Goal: Transaction & Acquisition: Book appointment/travel/reservation

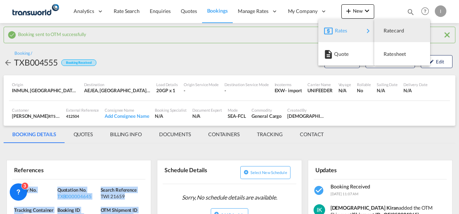
scroll to position [36, 0]
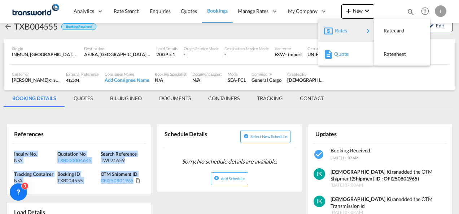
click at [345, 57] on div "Quote" at bounding box center [347, 54] width 27 height 18
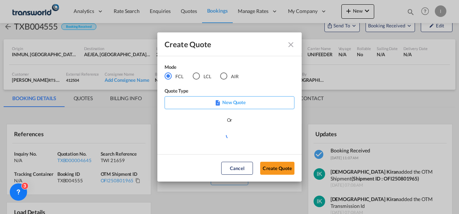
click at [226, 76] on div "AIR" at bounding box center [223, 76] width 7 height 7
click at [273, 166] on button "Create Quote" at bounding box center [277, 168] width 34 height 13
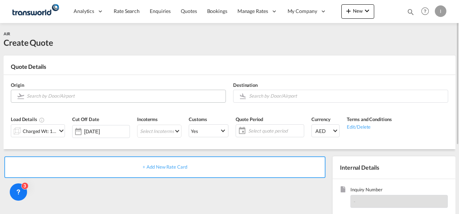
click at [59, 94] on input "Search by Door/Airport" at bounding box center [124, 96] width 195 height 13
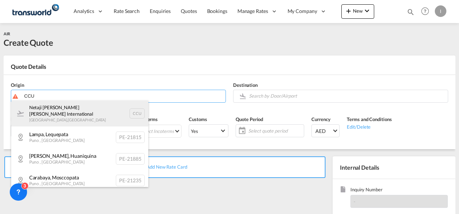
click at [50, 113] on div "Netaji [PERSON_NAME] [PERSON_NAME] International [GEOGRAPHIC_DATA] , [GEOGRAPHI…" at bounding box center [79, 114] width 137 height 26
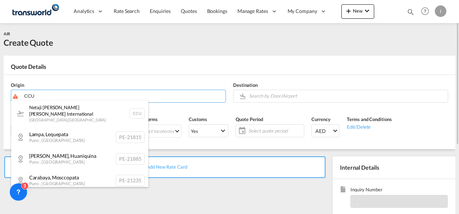
type input "Netaji [PERSON_NAME] [PERSON_NAME] International, [GEOGRAPHIC_DATA], CCU"
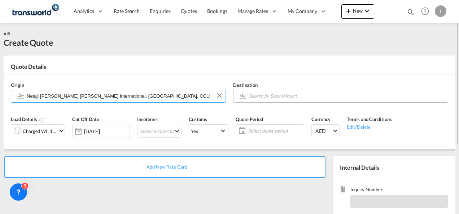
click at [313, 96] on input "Search by Door/Airport" at bounding box center [346, 96] width 195 height 13
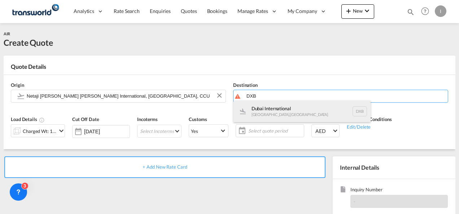
click at [265, 114] on div "Dubai International [GEOGRAPHIC_DATA] , [GEOGRAPHIC_DATA] DXB" at bounding box center [301, 112] width 137 height 22
type input "Dubai International, [GEOGRAPHIC_DATA], DXB"
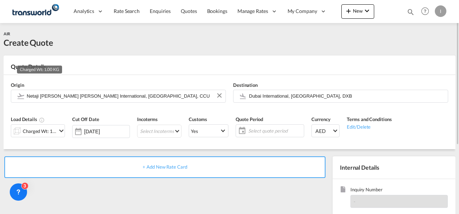
click at [42, 133] on div "Charged Wt: 1.00 KG" at bounding box center [40, 131] width 34 height 10
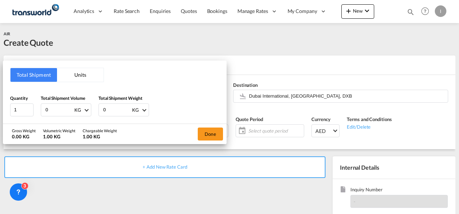
drag, startPoint x: 51, startPoint y: 111, endPoint x: 41, endPoint y: 112, distance: 9.4
click at [41, 112] on div "0 KG CBM CFT KG LB" at bounding box center [66, 110] width 51 height 13
type input "163"
click at [209, 135] on button "Done" at bounding box center [210, 134] width 25 height 13
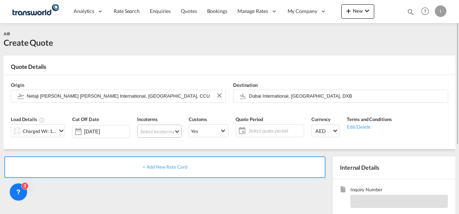
click at [160, 134] on md-select "Select Incoterms FOB - export Free on Board EXW - export Ex Works DAP - export …" at bounding box center [159, 131] width 44 height 13
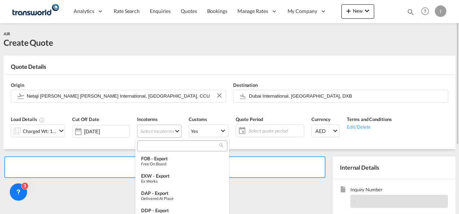
click at [150, 147] on input "search" at bounding box center [179, 146] width 80 height 6
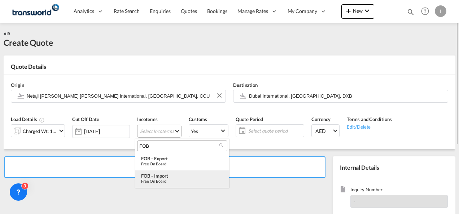
type input "FOB"
click at [153, 178] on div "FOB - import" at bounding box center [182, 176] width 82 height 6
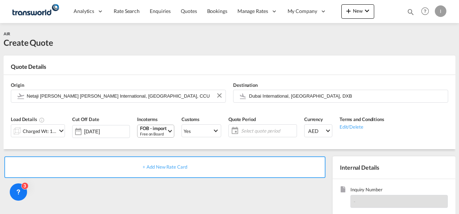
click at [242, 130] on span "Select quote period" at bounding box center [268, 131] width 54 height 6
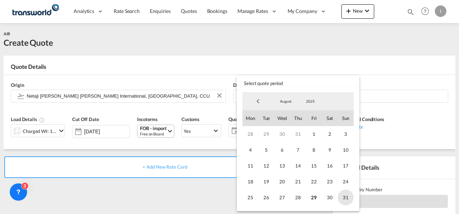
click at [347, 197] on span "31" at bounding box center [346, 198] width 16 height 16
click at [169, 196] on md-backdrop at bounding box center [229, 107] width 459 height 214
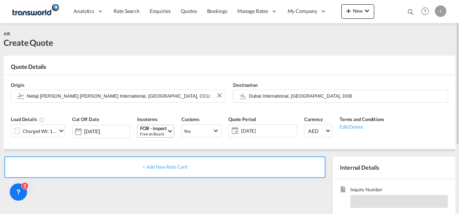
scroll to position [102, 0]
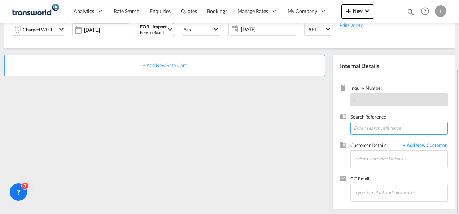
click at [365, 128] on input at bounding box center [398, 128] width 97 height 13
paste input "From Subject Received Size Categories [PERSON_NAME] Re: FROM [GEOGRAPHIC_DATA] …"
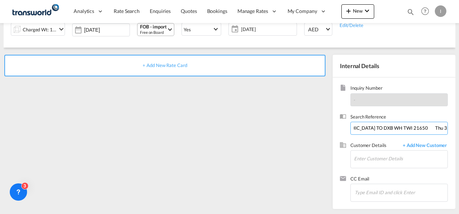
drag, startPoint x: 388, startPoint y: 127, endPoint x: 460, endPoint y: 125, distance: 72.2
click at [459, 125] on html "Analytics Reports Dashboard Rate Search Enquiries Quotes" at bounding box center [229, 107] width 459 height 214
drag, startPoint x: 416, startPoint y: 128, endPoint x: 189, endPoint y: 145, distance: 227.2
click at [189, 145] on div "+ Add New Rate Card Internal Details Inquiry Number - Search Reference From Sub…" at bounding box center [230, 129] width 452 height 162
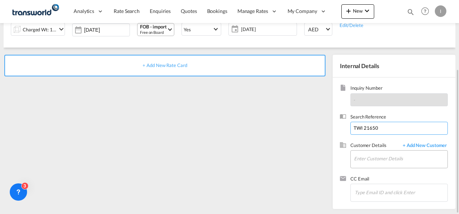
type input "TWI 21650"
click at [358, 153] on input "Enter Customer Details" at bounding box center [400, 159] width 93 height 16
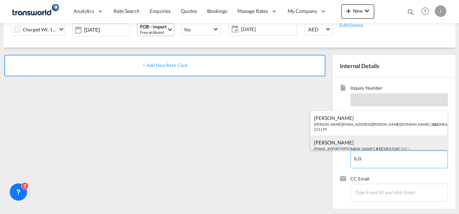
click at [338, 141] on div "[PERSON_NAME] [EMAIL_ADDRESS][DOMAIN_NAME] | ILG EMEA DWC LLC | 221179" at bounding box center [378, 148] width 137 height 25
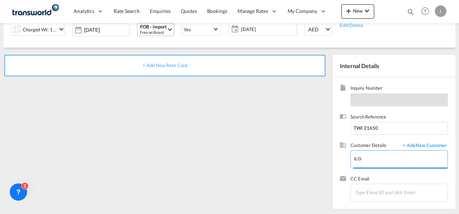
type input "ILG EMEA DWC LLC, [PERSON_NAME], [EMAIL_ADDRESS][DOMAIN_NAME]"
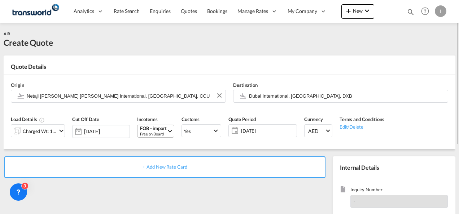
click at [167, 172] on div "+ Add New Rate Card" at bounding box center [164, 168] width 321 height 22
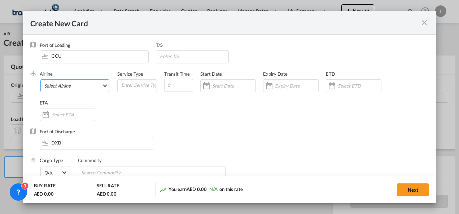
click at [65, 84] on md-select "Select Airline" at bounding box center [74, 85] width 69 height 13
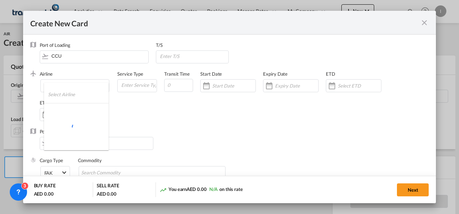
click at [52, 90] on input "search" at bounding box center [78, 94] width 61 height 17
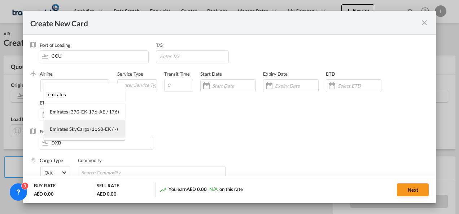
type input "emirates"
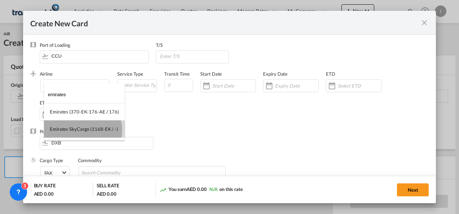
click at [82, 131] on div "Emirates SkyCargo (1168-EK / -)" at bounding box center [84, 129] width 68 height 6
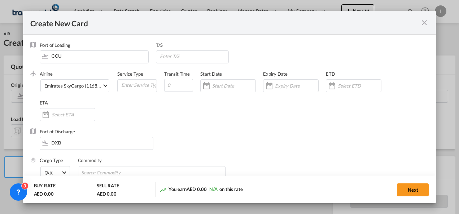
click at [193, 123] on div "Airline Emirates SkyCargo (1168-EK / -) (- / -) Service Type Transit Time Start…" at bounding box center [234, 100] width 389 height 58
click at [99, 167] on input "Search Commodity" at bounding box center [114, 173] width 66 height 12
type input "General Cargo"
click at [211, 93] on div "Create New Card ..." at bounding box center [207, 86] width 12 height 14
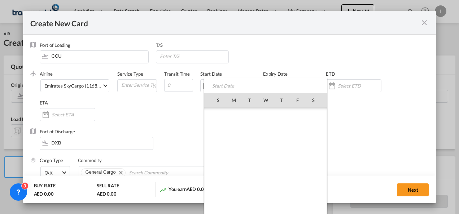
scroll to position [167011, 0]
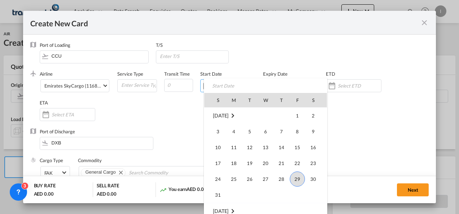
click at [171, 131] on div at bounding box center [229, 107] width 459 height 214
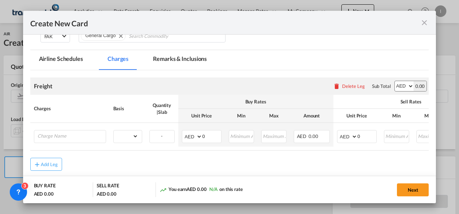
scroll to position [171, 0]
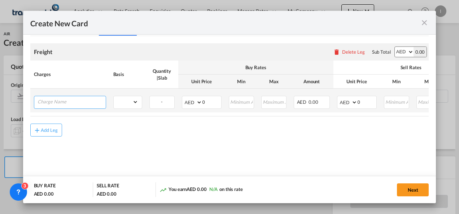
click at [62, 103] on input "Charge Name" at bounding box center [72, 101] width 68 height 11
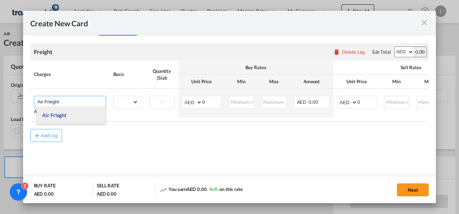
type input "Air Frieght"
drag, startPoint x: 56, startPoint y: 116, endPoint x: 68, endPoint y: 116, distance: 11.9
click at [56, 116] on span "Air Frieght" at bounding box center [54, 115] width 24 height 6
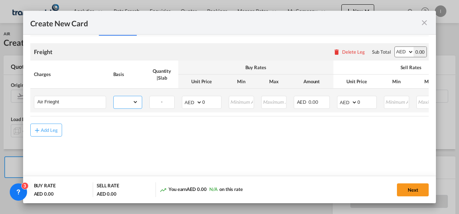
click at [131, 100] on select "gross_weight volumetric_weight per_shipment per_bl per_km % on air freight per_…" at bounding box center [126, 102] width 25 height 12
select select "per_shipment"
click at [114, 96] on select "gross_weight volumetric_weight per_shipment per_bl per_km % on air freight per_…" at bounding box center [126, 102] width 25 height 12
drag, startPoint x: 209, startPoint y: 101, endPoint x: 185, endPoint y: 103, distance: 23.5
click at [185, 103] on md-input-container "AED AFN ALL AMD ANG AOA ARS AUD AWG AZN BAM BBD BDT BGN BHD BIF BMD BND [PERSON…" at bounding box center [202, 102] width 40 height 13
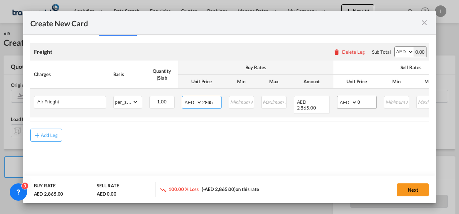
type input "2865"
drag, startPoint x: 360, startPoint y: 106, endPoint x: 348, endPoint y: 106, distance: 11.5
click at [348, 106] on md-input-container "AED AFN ALL AMD ANG AOA ARS AUD AWG AZN BAM BBD BDT BGN BHD BIF BMD BND [PERSON…" at bounding box center [357, 102] width 40 height 13
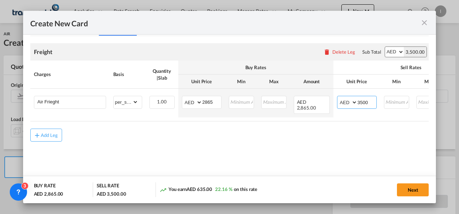
type input "3500"
click at [231, 165] on md-content "Freight Please enter leg name Leg Name Already Exists Delete Leg Sub Total AED …" at bounding box center [229, 103] width 399 height 134
click at [409, 193] on button "Next" at bounding box center [413, 190] width 32 height 13
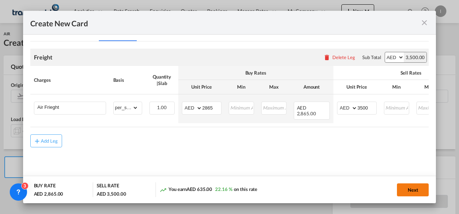
scroll to position [0, 0]
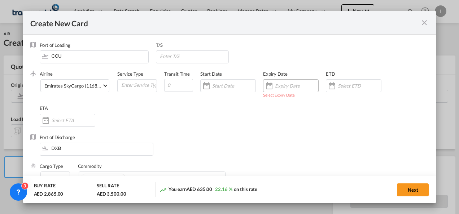
click at [287, 85] on input "Create New Card ..." at bounding box center [296, 86] width 43 height 6
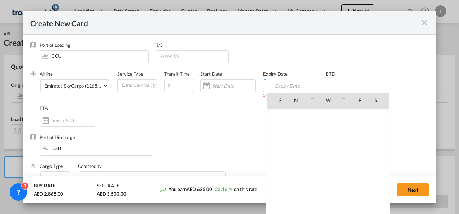
scroll to position [167011, 0]
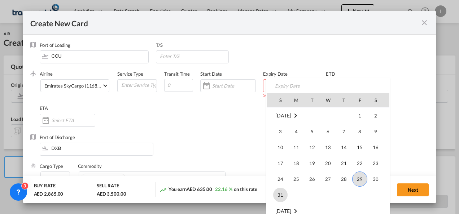
click at [280, 197] on span "31" at bounding box center [280, 195] width 14 height 14
type input "[DATE]"
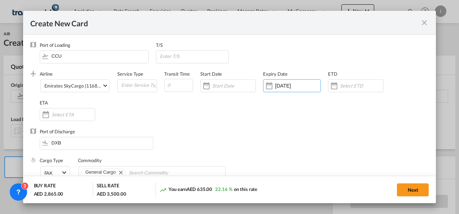
click at [222, 138] on div "Port of Discharge DXB" at bounding box center [229, 142] width 399 height 29
click at [401, 193] on button "Next" at bounding box center [413, 190] width 32 height 13
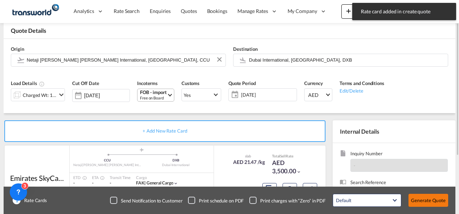
scroll to position [72, 0]
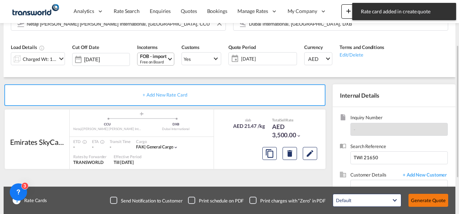
click at [437, 206] on button "Generate Quote" at bounding box center [428, 200] width 40 height 13
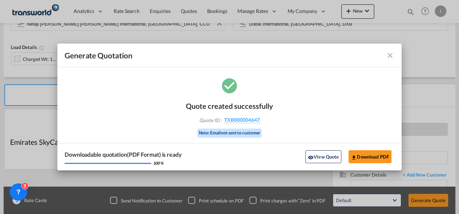
click at [248, 123] on div "Quote created successfully Quote ID : TXB000004647 Note: Email not sent to cust…" at bounding box center [229, 119] width 87 height 49
click at [246, 121] on span "TXB000004647" at bounding box center [242, 120] width 36 height 6
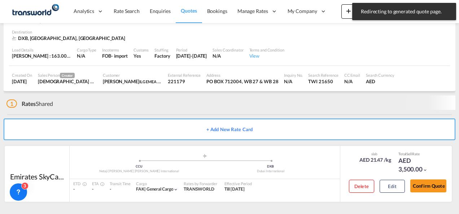
click at [422, 200] on div "slab AED 21.47 /kg Total Sell Rate AED 3,500.00 Delete Edit Confirm Quote" at bounding box center [396, 174] width 112 height 56
click at [424, 192] on button "Confirm Quote" at bounding box center [428, 186] width 36 height 13
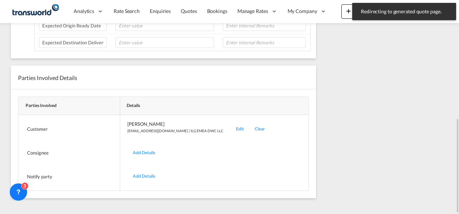
scroll to position [87, 0]
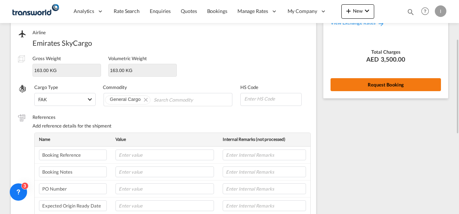
click at [360, 83] on button "Request Booking" at bounding box center [385, 84] width 110 height 13
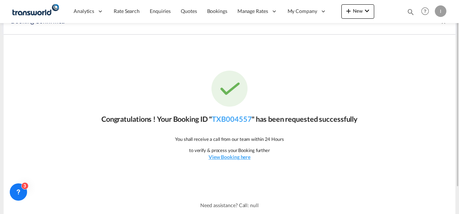
scroll to position [0, 0]
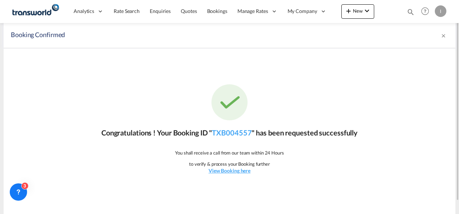
click at [239, 139] on div "Congratulations ! Your Booking ID " TXB004557 " has been requested successfully…" at bounding box center [230, 129] width 452 height 162
click at [236, 133] on link "TXB004557" at bounding box center [232, 132] width 40 height 9
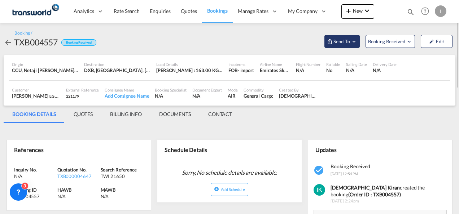
click at [350, 41] on span "Send To" at bounding box center [342, 41] width 18 height 7
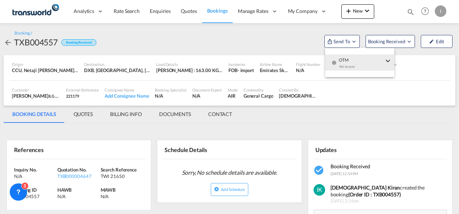
click at [364, 62] on div "Yet to sync" at bounding box center [361, 68] width 45 height 15
click at [304, 68] on button "Send Shipment" at bounding box center [290, 66] width 69 height 16
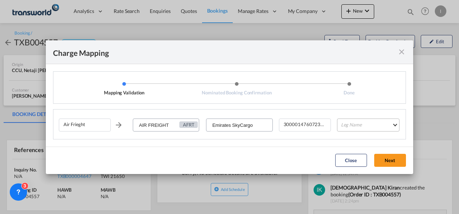
click at [346, 126] on md-select "Leg Name HANDLING ORIGIN HANDLING DESTINATION OTHERS TL PICK UP CUSTOMS ORIGIN …" at bounding box center [368, 125] width 62 height 13
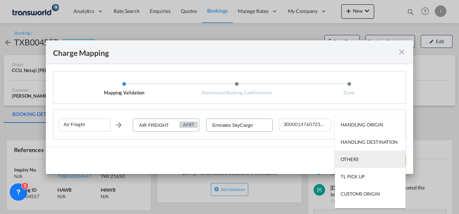
scroll to position [46, 0]
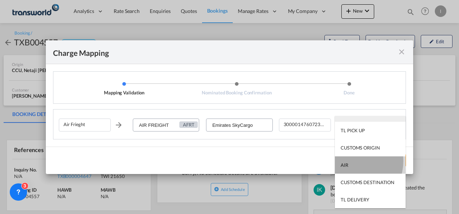
click at [350, 161] on md-option "AIR" at bounding box center [370, 165] width 71 height 17
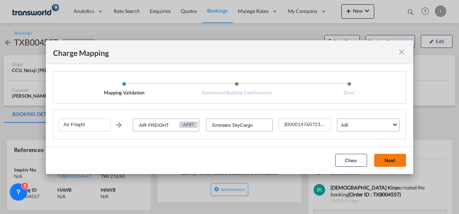
click at [387, 161] on button "Next" at bounding box center [390, 160] width 32 height 13
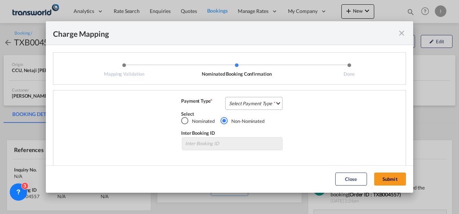
click at [246, 101] on md-select "Select Payment Type COLLECT PREPAID" at bounding box center [253, 103] width 57 height 13
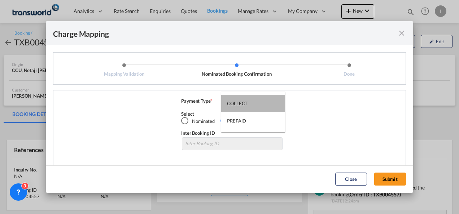
click at [246, 100] on div "COLLECT" at bounding box center [237, 103] width 21 height 6
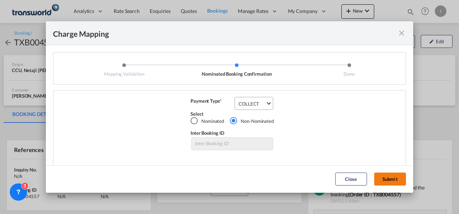
click at [385, 176] on button "Submit" at bounding box center [390, 179] width 32 height 13
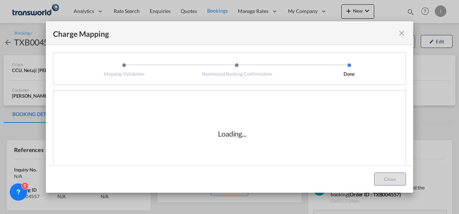
click at [297, 132] on div "Loading..." at bounding box center [232, 134] width 347 height 72
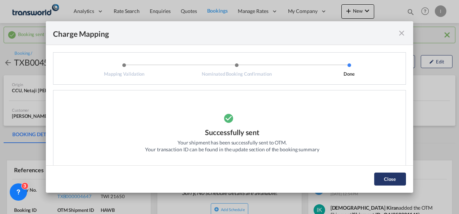
click at [377, 174] on button "Close" at bounding box center [390, 179] width 32 height 13
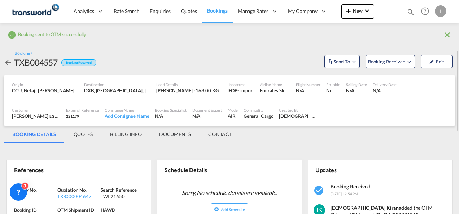
scroll to position [36, 0]
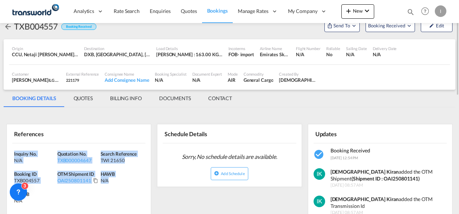
drag, startPoint x: 130, startPoint y: 181, endPoint x: 9, endPoint y: 149, distance: 124.9
click at [9, 149] on div "Inquiry No. N/A Quotation No. TXB000004647 Search Reference TWI 21650 Booking I…" at bounding box center [79, 180] width 144 height 72
drag, startPoint x: 9, startPoint y: 149, endPoint x: 22, endPoint y: 152, distance: 13.7
copy div "Inquiry No. N/A Quotation No. TXB000004647 Search Reference TWI 21650 Booking I…"
click at [372, 8] on button "New" at bounding box center [357, 11] width 33 height 14
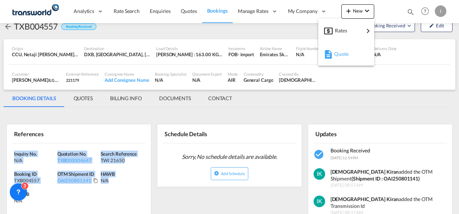
click at [331, 59] on div "Quote" at bounding box center [346, 54] width 44 height 18
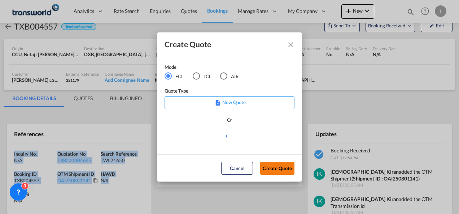
click at [262, 165] on button "Create Quote" at bounding box center [277, 168] width 34 height 13
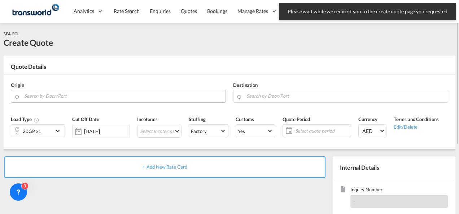
click at [84, 97] on input "Search by Door/Port" at bounding box center [123, 96] width 198 height 13
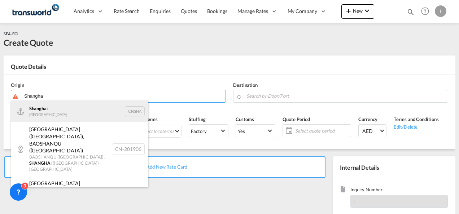
click at [52, 117] on div "Shangha i [GEOGRAPHIC_DATA] CNSHA" at bounding box center [79, 112] width 137 height 22
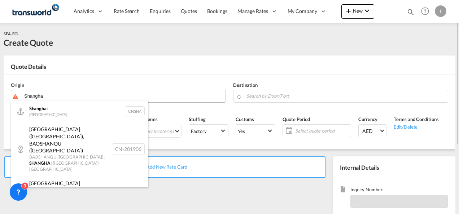
type input "[GEOGRAPHIC_DATA], [GEOGRAPHIC_DATA]"
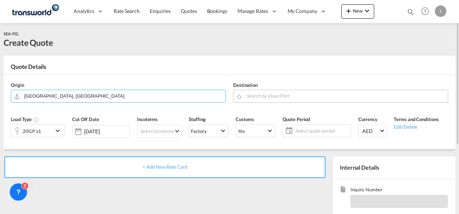
click at [253, 94] on input "Search by Door/Port" at bounding box center [345, 96] width 198 height 13
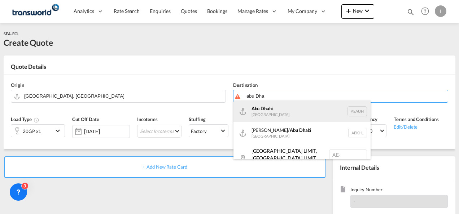
click at [260, 110] on div "Abu Dha bi [GEOGRAPHIC_DATA] [GEOGRAPHIC_DATA]" at bounding box center [301, 112] width 137 height 22
type input "[GEOGRAPHIC_DATA], [GEOGRAPHIC_DATA]"
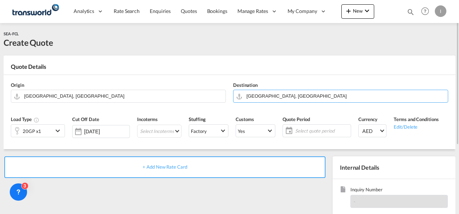
click at [56, 132] on md-icon "icon-chevron-down" at bounding box center [58, 131] width 11 height 9
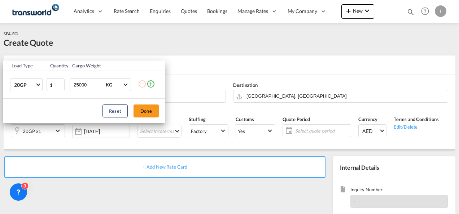
click at [154, 84] on md-icon "icon-plus-circle-outline" at bounding box center [150, 84] width 9 height 9
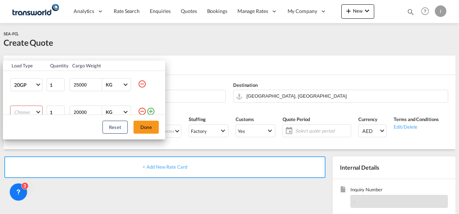
click at [32, 112] on md-select "Choose 20GP 40GP 40HC 45HC 20RE 40RE 40HR 20OT 40OT 20FR 40FR 40NR 20NR 45S 20T…" at bounding box center [26, 112] width 32 height 13
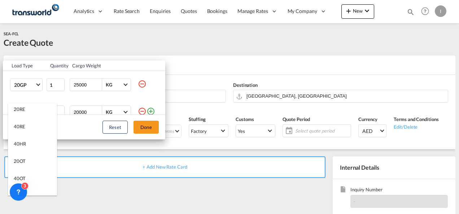
scroll to position [144, 0]
click at [22, 126] on div "20FR" at bounding box center [19, 123] width 11 height 6
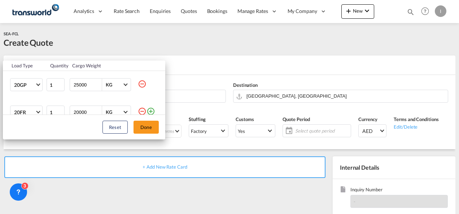
scroll to position [4, 0]
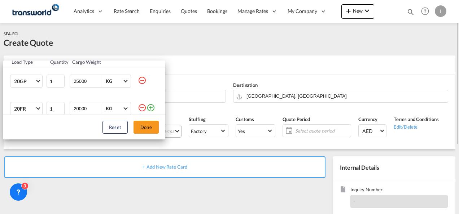
click at [151, 125] on button "Done" at bounding box center [145, 127] width 25 height 13
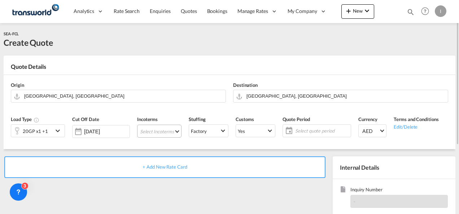
click at [144, 130] on md-select "Select Incoterms FOB - export Free on Board EXW - export Ex Works DAP - export …" at bounding box center [159, 131] width 44 height 13
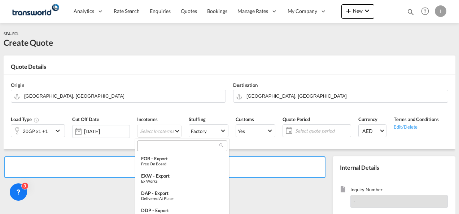
click at [153, 145] on input "search" at bounding box center [179, 146] width 80 height 6
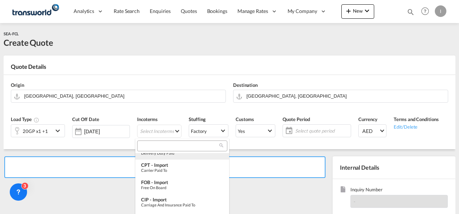
scroll to position [72, 0]
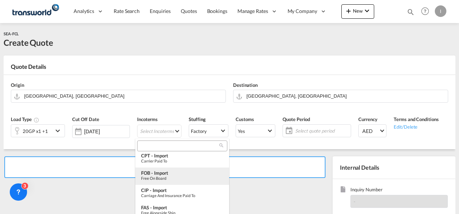
click at [165, 176] on div "Free on Board" at bounding box center [182, 178] width 82 height 5
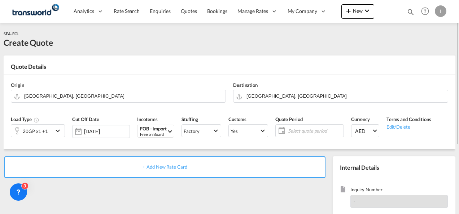
scroll to position [36, 0]
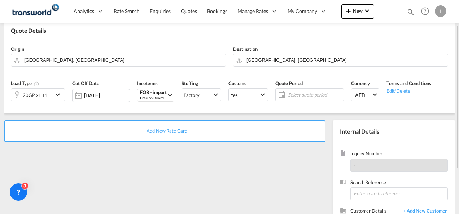
click at [302, 92] on span "Select quote period" at bounding box center [315, 95] width 54 height 6
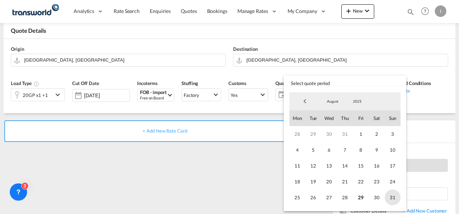
click at [398, 196] on span "31" at bounding box center [393, 198] width 16 height 16
click at [236, 169] on md-backdrop at bounding box center [229, 107] width 459 height 214
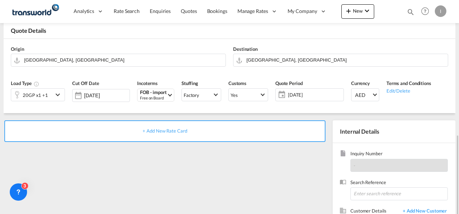
scroll to position [102, 0]
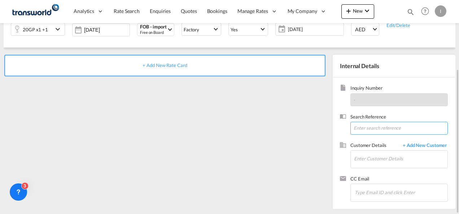
click at [373, 129] on input at bounding box center [398, 128] width 97 height 13
type input "General Cargo"
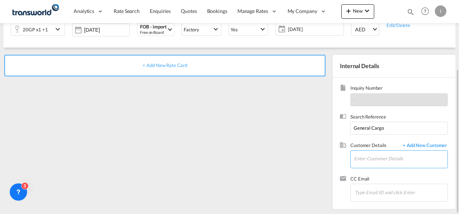
click at [364, 159] on input "Enter Customer Details" at bounding box center [400, 159] width 93 height 16
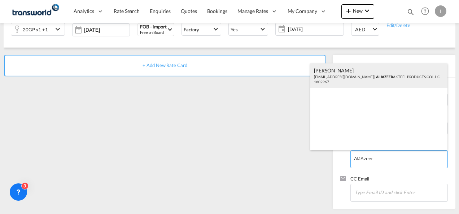
click at [336, 76] on div "[PERSON_NAME] [PERSON_NAME][EMAIL_ADDRESS][DOMAIN_NAME] | ALJAZEER A STEEL PROD…" at bounding box center [378, 75] width 137 height 25
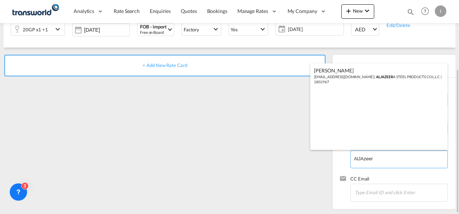
type input "ALJAZEERA STEEL PRODUCTS CO L.L.C, [PERSON_NAME], [EMAIL_ADDRESS][DOMAIN_NAME]"
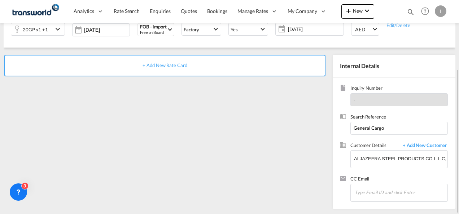
click at [165, 70] on div "+ Add New Rate Card" at bounding box center [164, 66] width 321 height 22
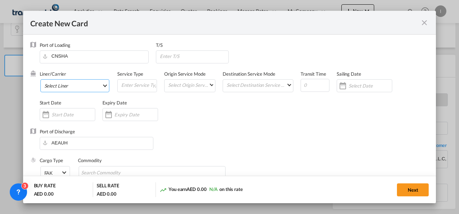
click at [73, 81] on md-select "Select Liner 2HM LOGISTICS D.O.O 2HM LOGISTICS D.O.O. / TDWC-CAPODISTRI 2HM LOG…" at bounding box center [74, 85] width 69 height 13
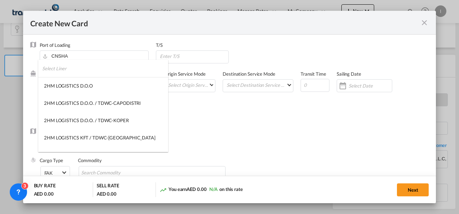
type input "Basic Ocean Freight"
select select "per equipment"
click at [67, 71] on input "search" at bounding box center [105, 68] width 126 height 17
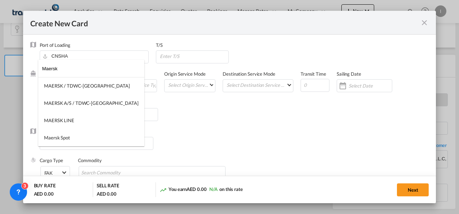
type input "Maersk"
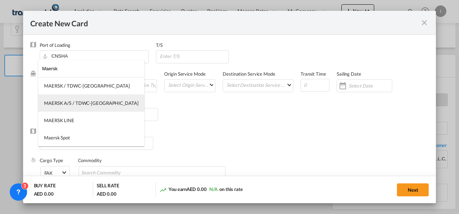
click at [76, 103] on div "MAERSK A/S / TDWC-[GEOGRAPHIC_DATA]" at bounding box center [91, 103] width 95 height 6
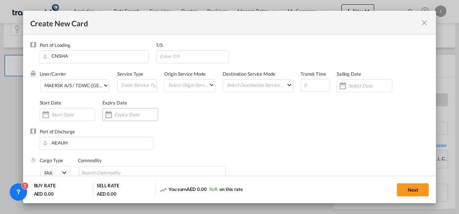
click at [127, 110] on div "Create New Card ..." at bounding box center [130, 114] width 56 height 13
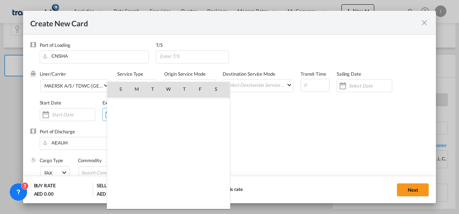
scroll to position [167011, 0]
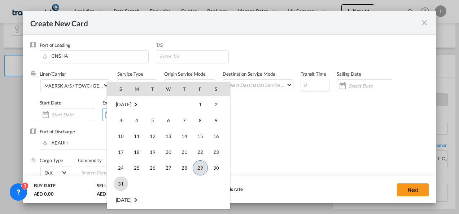
click at [121, 179] on span "31" at bounding box center [121, 184] width 14 height 14
type input "[DATE]"
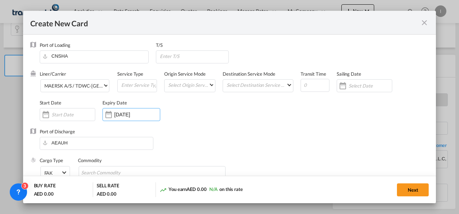
click at [246, 102] on div "Liner/Carrier MAERSK A/S / TDWC-[GEOGRAPHIC_DATA] Service Type Origin Service M…" at bounding box center [234, 100] width 389 height 58
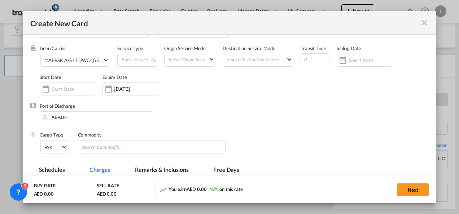
scroll to position [36, 0]
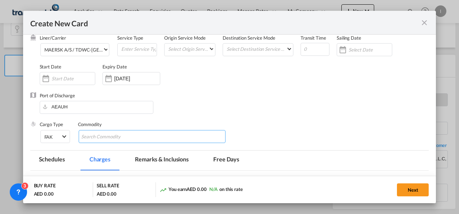
click at [98, 132] on input "Search Commodity" at bounding box center [114, 137] width 66 height 12
type input "General Cargo"
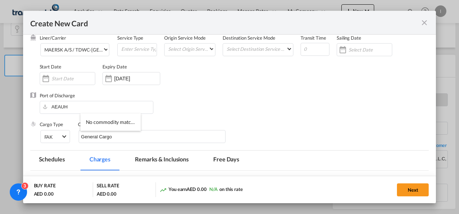
click at [201, 113] on div "Port of Discharge [GEOGRAPHIC_DATA]" at bounding box center [229, 106] width 399 height 29
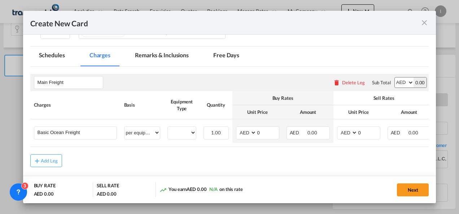
scroll to position [171, 0]
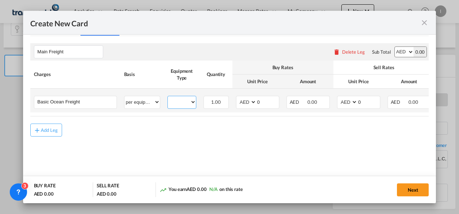
click at [182, 102] on select "20GP 20FR" at bounding box center [182, 102] width 28 height 10
select select "20GP"
click at [168, 97] on select "20GP 20FR" at bounding box center [182, 102] width 28 height 10
click at [246, 103] on select "AED AFN ALL AMD ANG AOA ARS AUD AWG AZN BAM BBD BDT BGN BHD BIF BMD BND [PERSON…" at bounding box center [246, 102] width 19 height 10
select select "string:USD"
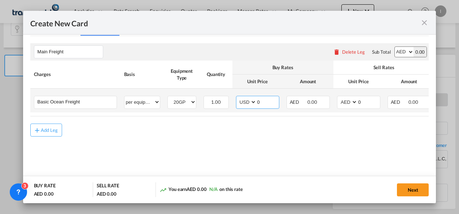
click at [237, 97] on select "AED AFN ALL AMD ANG AOA ARS AUD AWG AZN BAM BBD BDT BGN BHD BIF BMD BND [PERSON…" at bounding box center [246, 102] width 19 height 10
drag, startPoint x: 270, startPoint y: 99, endPoint x: 252, endPoint y: 101, distance: 17.8
click at [252, 101] on md-input-container "AED AFN ALL AMD ANG AOA ARS AUD AWG AZN BAM BBD BDT BGN BHD BIF BMD BND [PERSON…" at bounding box center [257, 102] width 43 height 13
type input "1400"
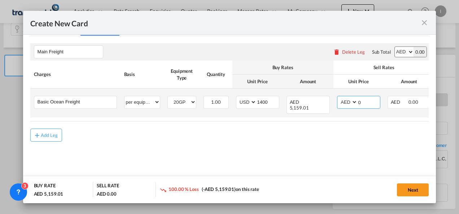
click at [340, 103] on select "AED AFN ALL AMD ANG AOA ARS AUD AWG AZN BAM BBD BDT BGN BHD BIF BMD BND [PERSON…" at bounding box center [347, 102] width 19 height 10
select select "string:USD"
click at [338, 97] on select "AED AFN ALL AMD ANG AOA ARS AUD AWG AZN BAM BBD BDT BGN BHD BIF BMD BND [PERSON…" at bounding box center [347, 102] width 19 height 10
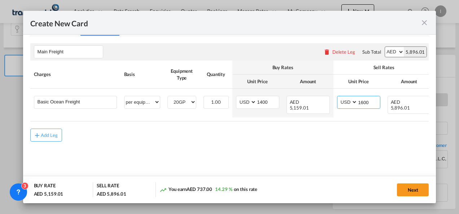
type input "1600"
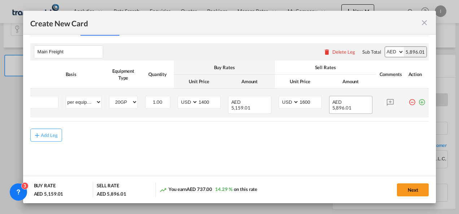
drag, startPoint x: 419, startPoint y: 104, endPoint x: 388, endPoint y: 106, distance: 30.7
click at [418, 103] on md-icon "icon-plus-circle-outline green-400-fg" at bounding box center [421, 99] width 7 height 7
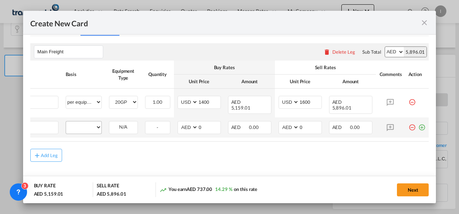
scroll to position [0, 7]
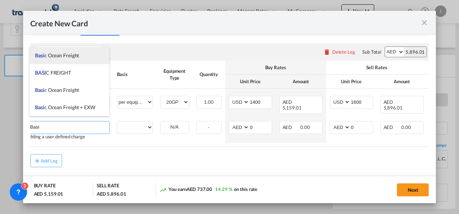
click at [60, 54] on span "Basi c Ocean Freight" at bounding box center [57, 55] width 44 height 6
type input "Basic Ocean Freight"
select select "per equipment"
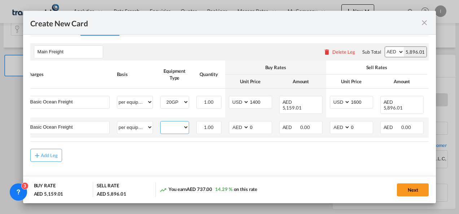
click at [171, 123] on select "20GP 20FR" at bounding box center [175, 128] width 28 height 10
select select "20FR"
click at [161, 123] on select "20GP 20FR" at bounding box center [175, 128] width 28 height 10
click at [240, 125] on select "AED AFN ALL AMD ANG AOA ARS AUD AWG AZN BAM BBD BDT BGN BHD BIF BMD BND [PERSON…" at bounding box center [239, 128] width 19 height 10
select select "string:USD"
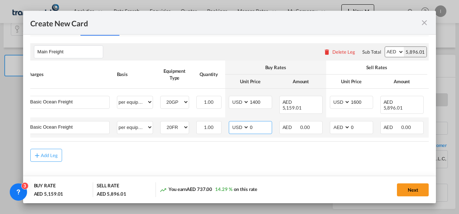
click at [230, 123] on select "AED AFN ALL AMD ANG AOA ARS AUD AWG AZN BAM BBD BDT BGN BHD BIF BMD BND [PERSON…" at bounding box center [239, 128] width 19 height 10
click at [249, 122] on input "0" at bounding box center [260, 127] width 22 height 11
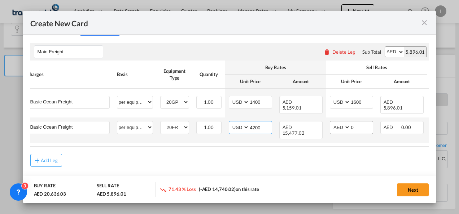
type input "4200"
click at [351, 123] on input "0" at bounding box center [361, 127] width 22 height 11
click at [338, 124] on select "AED AFN ALL AMD ANG AOA ARS AUD AWG AZN BAM BBD BDT BGN BHD BIF BMD BND [PERSON…" at bounding box center [340, 128] width 19 height 10
select select "string:USD"
click at [331, 123] on select "AED AFN ALL AMD ANG AOA ARS AUD AWG AZN BAM BBD BDT BGN BHD BIF BMD BND [PERSON…" at bounding box center [340, 128] width 19 height 10
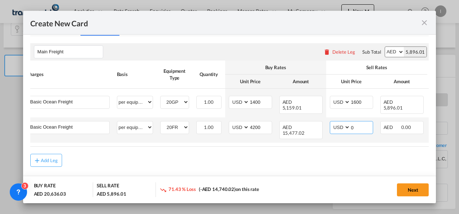
drag, startPoint x: 355, startPoint y: 123, endPoint x: 328, endPoint y: 123, distance: 27.1
click at [328, 123] on td "AED AFN ALL AMD ANG AOA ARS AUD AWG AZN BAM BBD BDT BGN BHD BIF BMD BND [PERSON…" at bounding box center [351, 130] width 51 height 25
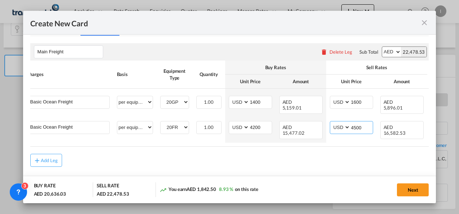
type input "4500"
click at [316, 154] on div "Add Leg" at bounding box center [229, 160] width 399 height 13
click at [411, 187] on button "Next" at bounding box center [413, 190] width 32 height 13
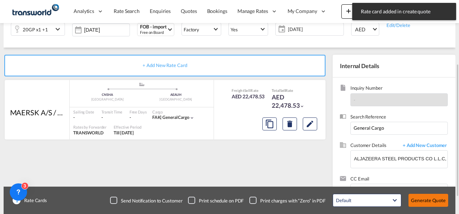
click at [424, 203] on button "Generate Quote" at bounding box center [428, 200] width 40 height 13
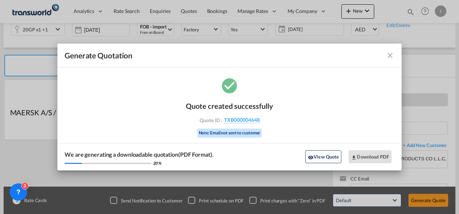
click at [245, 115] on div "Quote created successfully Quote ID : TXB000004648 Note: Email not sent to cust…" at bounding box center [229, 119] width 87 height 49
click at [244, 120] on span "TXB000004648" at bounding box center [242, 120] width 36 height 6
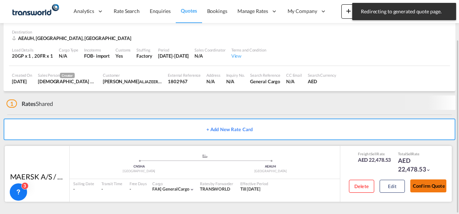
click at [419, 185] on button "Confirm Quote" at bounding box center [428, 186] width 36 height 13
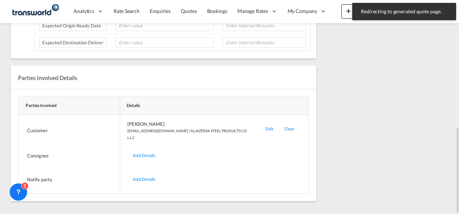
scroll to position [101, 0]
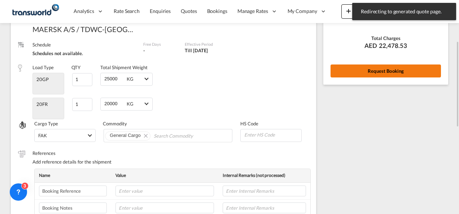
click at [378, 74] on button "Request Booking" at bounding box center [385, 71] width 110 height 13
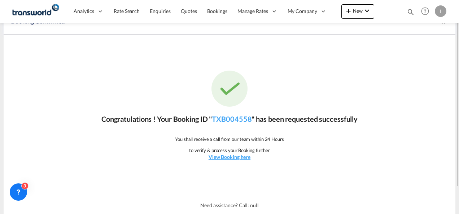
scroll to position [0, 0]
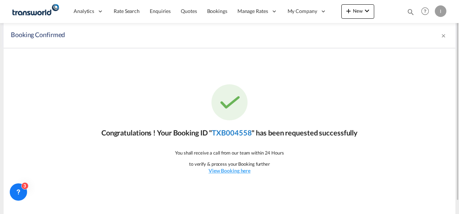
click at [231, 132] on link "TXB004558" at bounding box center [232, 132] width 40 height 9
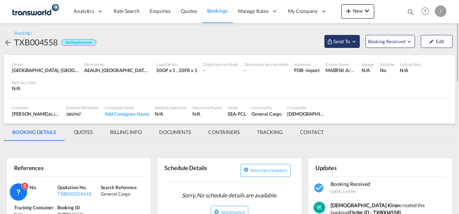
click at [342, 41] on span "Send To" at bounding box center [342, 41] width 18 height 7
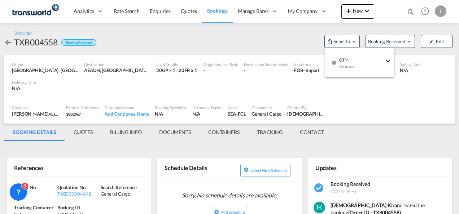
click at [349, 60] on span "OTM" at bounding box center [361, 57] width 45 height 6
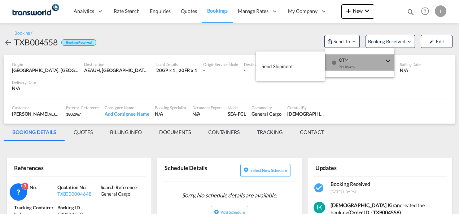
click at [304, 63] on button "Send Shipment" at bounding box center [290, 66] width 69 height 16
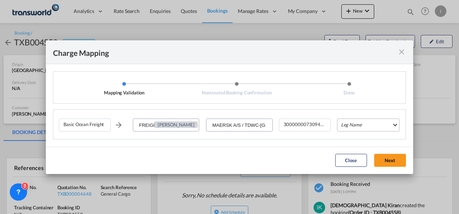
click at [349, 126] on md-select "Leg Name HANDLING ORIGIN VESSEL HANDLING DESTINATION OTHERS TL PICK UP CUSTOMS …" at bounding box center [368, 125] width 62 height 13
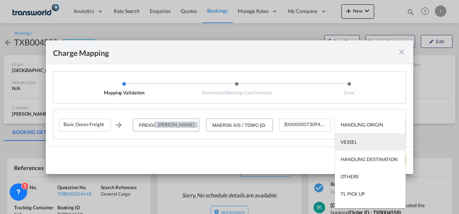
click at [358, 141] on md-option "VESSEL" at bounding box center [370, 141] width 71 height 17
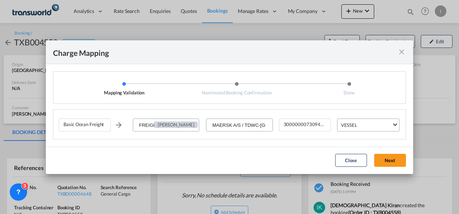
click at [385, 168] on md-dialog-actions "Close Next" at bounding box center [229, 160] width 367 height 27
click at [382, 165] on button "Next" at bounding box center [390, 160] width 32 height 13
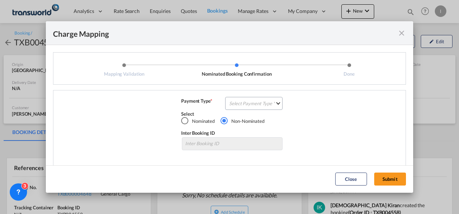
click at [250, 94] on div "Basic Ocean Freight FREIGHT CHARGES [PERSON_NAME] MAERSK A/S / TDWC-DUBAI 30000…" at bounding box center [229, 128] width 353 height 77
click at [250, 102] on md-select "Select Payment Type COLLECT PREPAID" at bounding box center [253, 103] width 57 height 13
click at [250, 102] on md-option "COLLECT" at bounding box center [253, 103] width 64 height 17
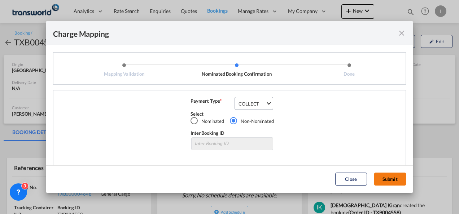
click at [393, 179] on button "Submit" at bounding box center [390, 179] width 32 height 13
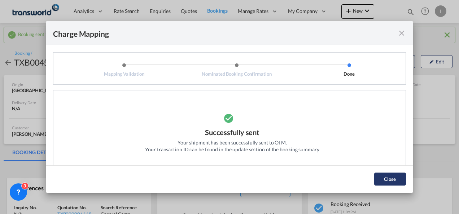
click at [389, 181] on button "Close" at bounding box center [390, 179] width 32 height 13
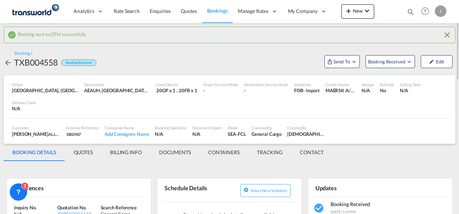
scroll to position [72, 0]
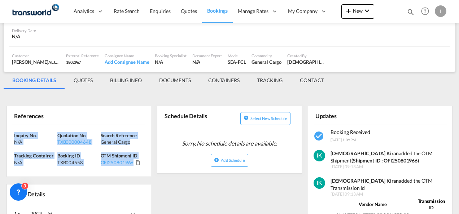
drag, startPoint x: 137, startPoint y: 146, endPoint x: -1, endPoint y: 118, distance: 141.4
click at [0, 118] on html "Analytics Reports Dashboard Rate Search Enquiries Quotes" at bounding box center [229, 107] width 459 height 214
copy div "Inquiry No. N/A Quotation No. TXB000004648 Search Reference General Cargo Track…"
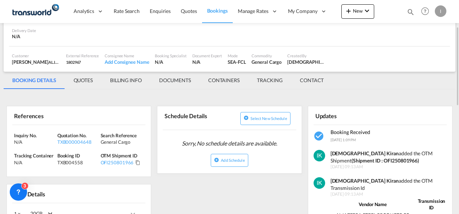
click at [354, 1] on div "New Bookings Quotes Enquiries Help Resources Product Release I My Profile Logout" at bounding box center [394, 11] width 107 height 22
click at [352, 15] on button "New" at bounding box center [357, 11] width 33 height 14
click at [334, 53] on div "Quote" at bounding box center [346, 54] width 44 height 18
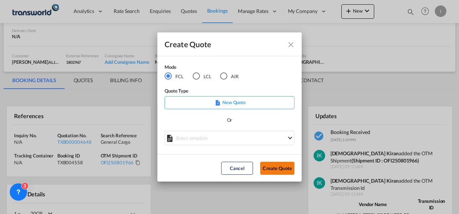
click at [277, 171] on button "Create Quote" at bounding box center [277, 168] width 34 height 13
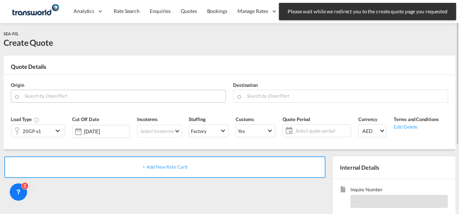
click at [72, 100] on input "Search by Door/Port" at bounding box center [123, 96] width 198 height 13
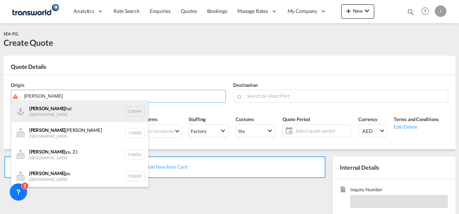
click at [57, 110] on div "Shang hai China CNSHA" at bounding box center [79, 112] width 137 height 22
type input "[GEOGRAPHIC_DATA], [GEOGRAPHIC_DATA]"
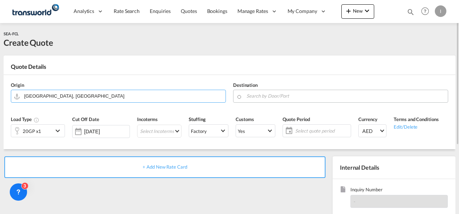
click at [259, 92] on input "Search by Door/Port" at bounding box center [345, 96] width 198 height 13
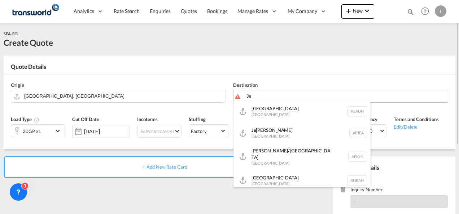
type input "J"
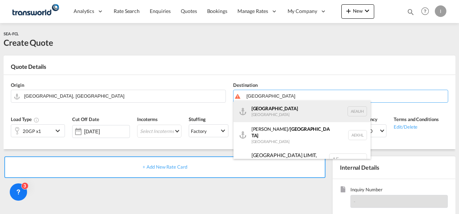
click at [267, 110] on div "[GEOGRAPHIC_DATA] [GEOGRAPHIC_DATA] [GEOGRAPHIC_DATA]" at bounding box center [301, 112] width 137 height 22
type input "[GEOGRAPHIC_DATA], [GEOGRAPHIC_DATA]"
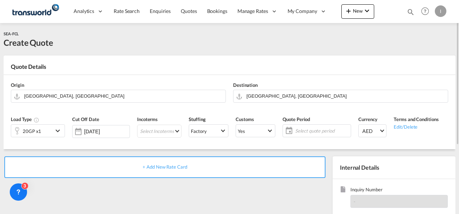
click at [52, 134] on div "20GP x1" at bounding box center [32, 131] width 42 height 12
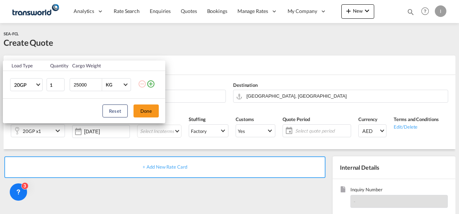
click at [152, 86] on md-icon "icon-plus-circle-outline" at bounding box center [150, 84] width 9 height 9
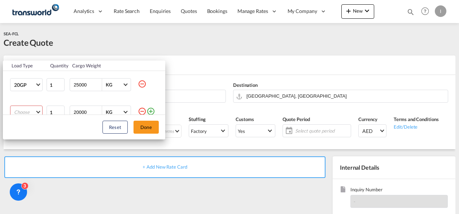
click at [24, 111] on md-select "Choose 20GP 40GP 40HC 45HC 20RE 40RE 40HR 20OT 40OT 20FR 40FR 40NR 20NR 45S 20T…" at bounding box center [26, 112] width 32 height 13
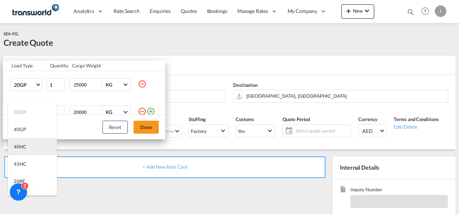
click at [25, 144] on div "40HC" at bounding box center [20, 147] width 13 height 6
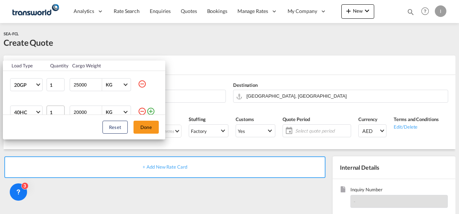
scroll to position [4, 0]
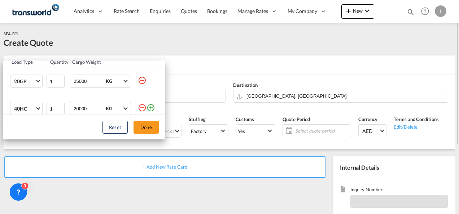
drag, startPoint x: 144, startPoint y: 123, endPoint x: 148, endPoint y: 123, distance: 3.7
click at [145, 123] on button "Done" at bounding box center [145, 127] width 25 height 13
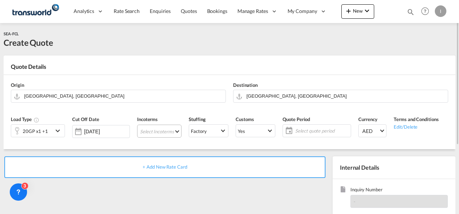
click at [156, 132] on md-select "Select Incoterms FOB - export Free on Board EXW - export Ex Works DAP - export …" at bounding box center [159, 131] width 44 height 13
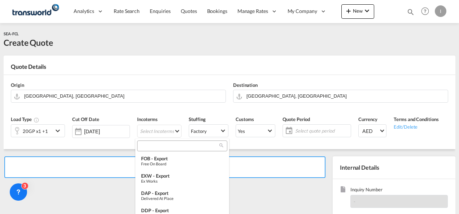
drag, startPoint x: 156, startPoint y: 132, endPoint x: 146, endPoint y: 133, distance: 9.4
click at [146, 133] on md-backdrop at bounding box center [229, 107] width 459 height 214
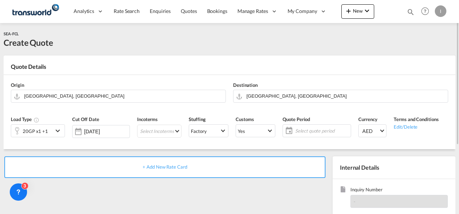
click at [146, 138] on div "Incoterms Select Incoterms -" at bounding box center [159, 129] width 52 height 34
click at [146, 133] on md-select "Select Incoterms" at bounding box center [159, 131] width 44 height 13
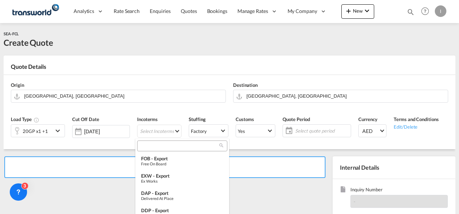
click at [150, 152] on md-select-header at bounding box center [182, 146] width 94 height 14
click at [147, 144] on input "search" at bounding box center [179, 146] width 80 height 6
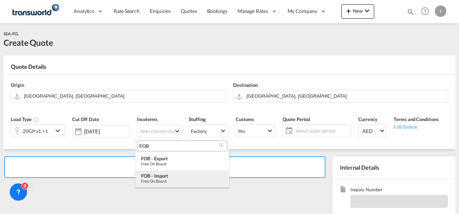
type input "FOB"
click at [162, 182] on div "Free on Board" at bounding box center [182, 181] width 82 height 5
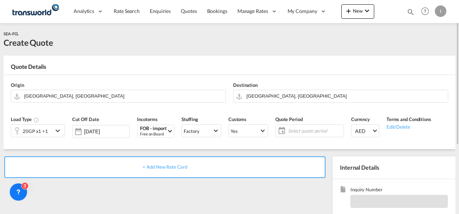
click at [328, 127] on span "Select quote period" at bounding box center [314, 131] width 57 height 10
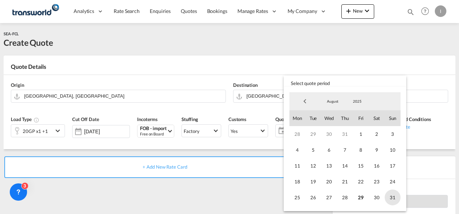
click at [389, 197] on span "31" at bounding box center [393, 198] width 16 height 16
click at [255, 195] on md-backdrop at bounding box center [229, 107] width 459 height 214
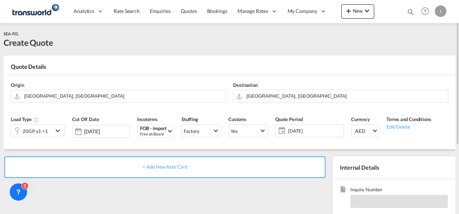
scroll to position [72, 0]
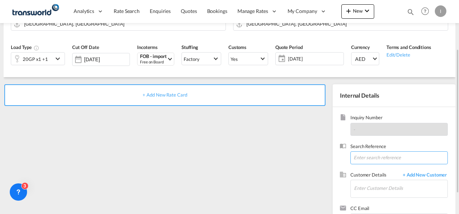
click at [369, 163] on input at bounding box center [398, 158] width 97 height 13
paste input "Inquiry No. N/A Quotation No. TXB000004648 Search Reference General Cargo Track…"
type input "Inquiry No. N/A Quotation No. TXB000004648 Search Reference General Cargo Track…"
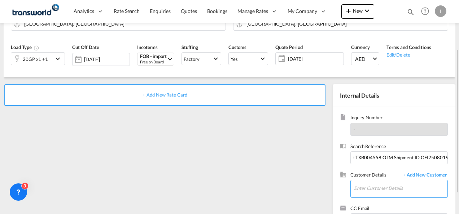
click at [374, 183] on input "Enter Customer Details" at bounding box center [400, 188] width 93 height 16
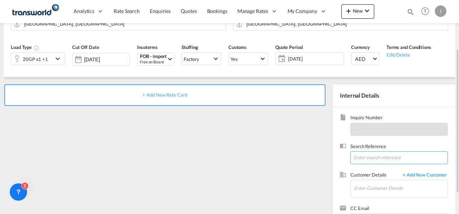
paste input "AJSPC MSM Shipments- 13 boxes from [GEOGRAPHIC_DATA]"
type input "AJSPC MSM Shipments- 13 boxes from [GEOGRAPHIC_DATA]"
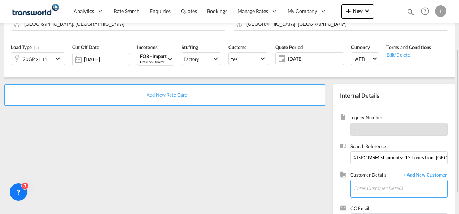
click at [374, 188] on input "Enter Customer Details" at bounding box center [400, 188] width 93 height 16
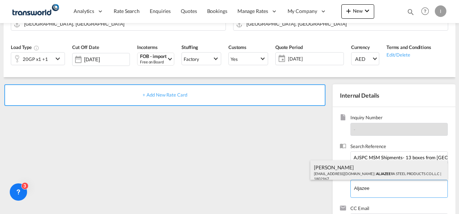
click at [334, 164] on div "[PERSON_NAME] [PERSON_NAME][EMAIL_ADDRESS][DOMAIN_NAME] | ALJAZEE RA STEEL PROD…" at bounding box center [378, 173] width 137 height 25
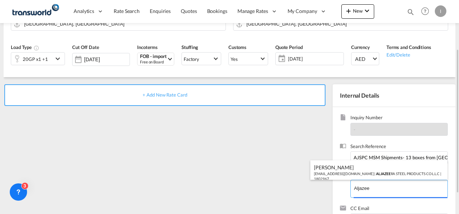
type input "ALJAZEERA STEEL PRODUCTS CO L.L.C, [PERSON_NAME], [EMAIL_ADDRESS][DOMAIN_NAME]"
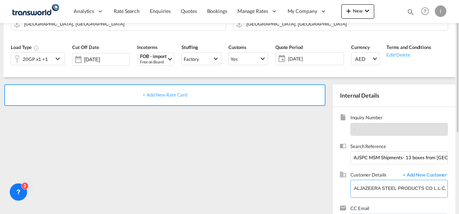
scroll to position [36, 0]
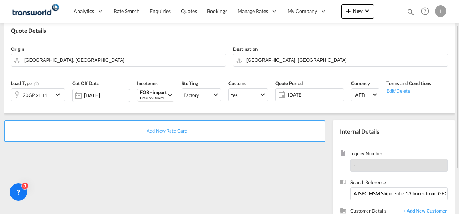
click at [168, 130] on span "+ Add New Rate Card" at bounding box center [164, 131] width 44 height 6
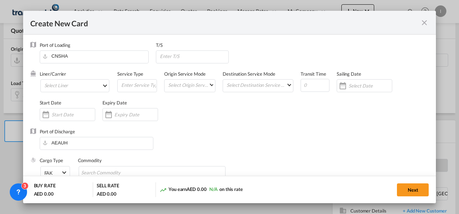
type input "Basic Ocean Freight"
select select "per equipment"
click at [79, 79] on div "Liner/Carrier Select Liner 2HM LOGISTICS D.O.O 2HM LOGISTICS D.O.O. / TDWC-CAPO…" at bounding box center [79, 85] width 78 height 29
click at [78, 88] on md-select "Select Liner 2HM LOGISTICS D.O.O 2HM LOGISTICS D.O.O. / TDWC-CAPODISTRI 2HM LOG…" at bounding box center [74, 85] width 69 height 13
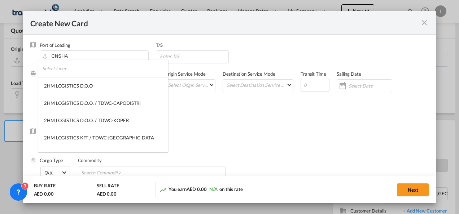
click at [76, 68] on input "search" at bounding box center [105, 68] width 126 height 17
type input "G"
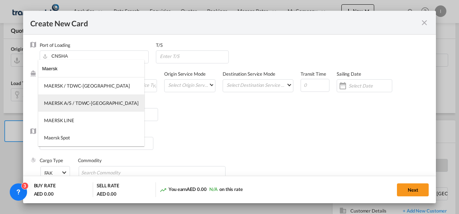
type input "Maersk"
click at [74, 102] on div "MAERSK A/S / TDWC-[GEOGRAPHIC_DATA]" at bounding box center [91, 103] width 95 height 6
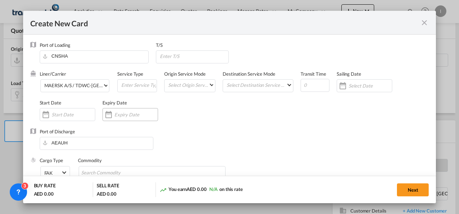
click at [137, 114] on input "Create New Card ..." at bounding box center [135, 115] width 43 height 6
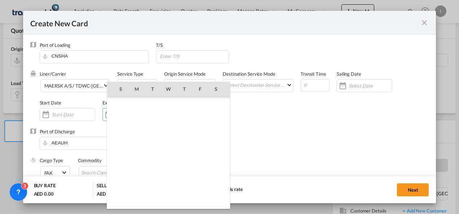
scroll to position [167011, 0]
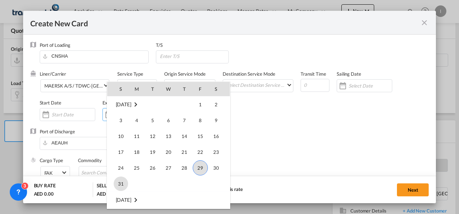
click at [121, 185] on span "31" at bounding box center [121, 184] width 14 height 14
type input "[DATE]"
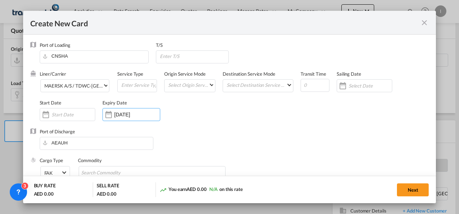
click at [250, 120] on div "Liner/Carrier MAERSK A/S / TDWC-[GEOGRAPHIC_DATA] Service Type Origin Service M…" at bounding box center [234, 100] width 389 height 58
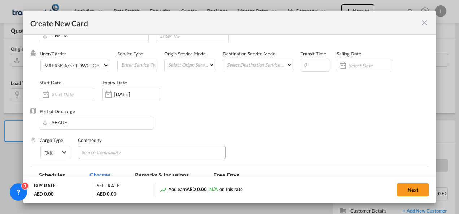
scroll to position [36, 0]
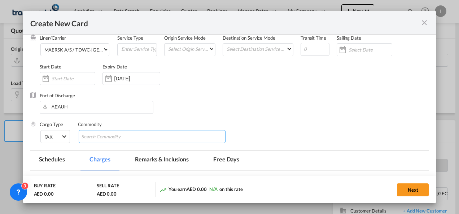
click at [130, 139] on input "Chips input." at bounding box center [114, 137] width 66 height 12
type input "General Cargo"
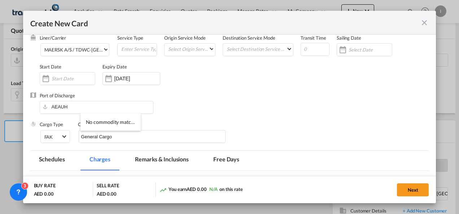
click at [217, 108] on div "Port of Discharge [GEOGRAPHIC_DATA]" at bounding box center [229, 106] width 399 height 29
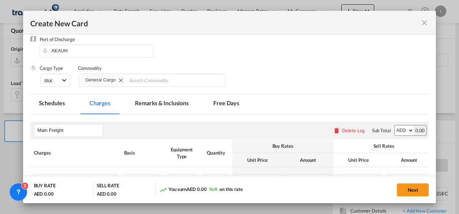
scroll to position [171, 0]
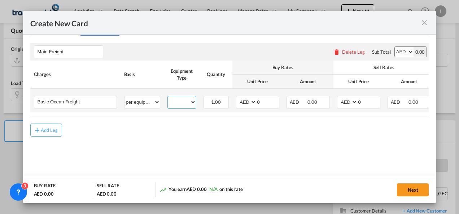
click at [182, 104] on select "20GP 40HC" at bounding box center [182, 102] width 28 height 10
select select "20GP"
click at [168, 97] on select "20GP 40HC" at bounding box center [182, 102] width 28 height 10
click at [245, 104] on select "AED AFN ALL AMD ANG AOA ARS AUD AWG AZN BAM BBD BDT BGN BHD BIF BMD BND [PERSON…" at bounding box center [246, 102] width 19 height 10
click at [260, 103] on input "0" at bounding box center [267, 101] width 22 height 11
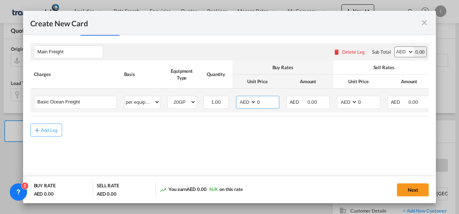
click at [244, 103] on select "AED AFN ALL AMD ANG AOA ARS AUD AWG AZN BAM BBD BDT BGN BHD BIF BMD BND [PERSON…" at bounding box center [246, 102] width 19 height 10
select select "string:USD"
click at [237, 97] on select "AED AFN ALL AMD ANG AOA ARS AUD AWG AZN BAM BBD BDT BGN BHD BIF BMD BND [PERSON…" at bounding box center [246, 102] width 19 height 10
drag, startPoint x: 260, startPoint y: 102, endPoint x: 250, endPoint y: 102, distance: 10.8
click at [250, 102] on md-input-container "AED AFN ALL AMD ANG AOA ARS AUD AWG AZN BAM BBD BDT BGN BHD BIF BMD BND [PERSON…" at bounding box center [257, 102] width 43 height 13
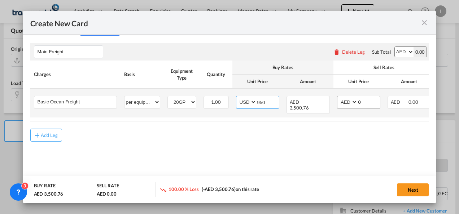
type input "950"
click at [344, 106] on select "AED AFN ALL AMD ANG AOA ARS AUD AWG AZN BAM BBD BDT BGN BHD BIF BMD BND [PERSON…" at bounding box center [347, 102] width 19 height 10
select select "string:USD"
click at [338, 97] on select "AED AFN ALL AMD ANG AOA ARS AUD AWG AZN BAM BBD BDT BGN BHD BIF BMD BND [PERSON…" at bounding box center [347, 102] width 19 height 10
drag, startPoint x: 356, startPoint y: 101, endPoint x: 345, endPoint y: 101, distance: 11.9
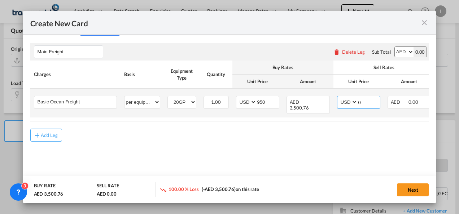
click at [345, 101] on md-input-container "AED AFN ALL AMD ANG AOA ARS AUD AWG AZN BAM BBD BDT BGN BHD BIF BMD BND [PERSON…" at bounding box center [358, 102] width 43 height 13
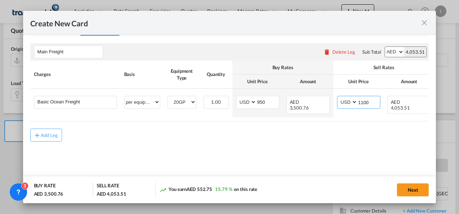
type input "1100"
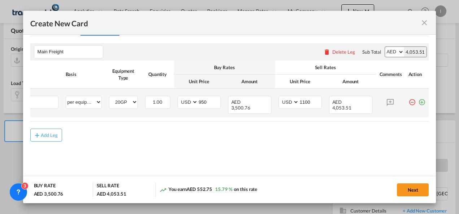
click at [412, 103] on td "Create New Card ..." at bounding box center [417, 103] width 24 height 29
click at [418, 103] on md-icon "icon-plus-circle-outline green-400-fg" at bounding box center [421, 99] width 7 height 7
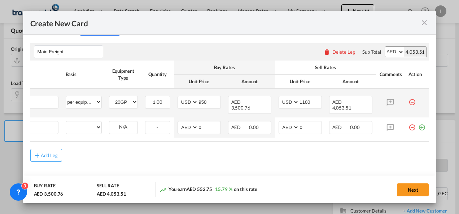
scroll to position [0, 7]
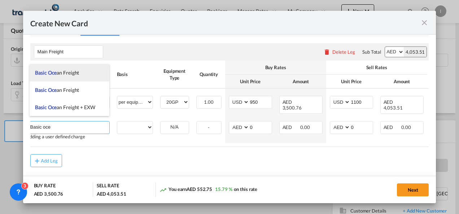
click at [68, 75] on span "Basic Oce an Freight" at bounding box center [57, 73] width 44 height 6
type input "Basic Ocean Freight"
select select "per equipment"
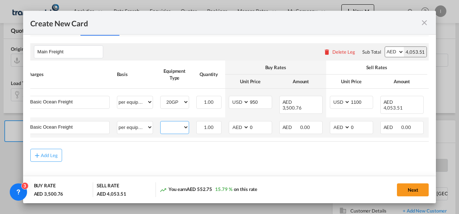
click at [169, 123] on select "20GP 40HC" at bounding box center [175, 128] width 28 height 10
select select "40HC"
click at [161, 123] on select "20GP 40HC" at bounding box center [175, 128] width 28 height 10
click at [250, 122] on input "0" at bounding box center [260, 127] width 22 height 11
click at [236, 123] on select "AED AFN ALL AMD ANG AOA ARS AUD AWG AZN BAM BBD BDT BGN BHD BIF BMD BND [PERSON…" at bounding box center [239, 128] width 19 height 10
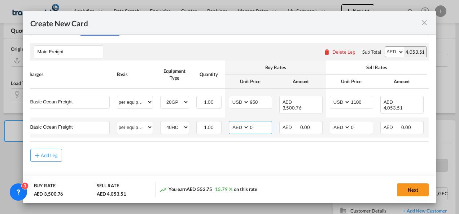
select select "string:USD"
click at [230, 123] on select "AED AFN ALL AMD ANG AOA ARS AUD AWG AZN BAM BBD BDT BGN BHD BIF BMD BND [PERSON…" at bounding box center [239, 128] width 19 height 10
drag, startPoint x: 255, startPoint y: 123, endPoint x: 239, endPoint y: 123, distance: 15.5
click at [239, 123] on md-input-container "AED AFN ALL AMD ANG AOA ARS AUD AWG AZN BAM BBD BDT BGN BHD BIF BMD BND [PERSON…" at bounding box center [250, 127] width 43 height 13
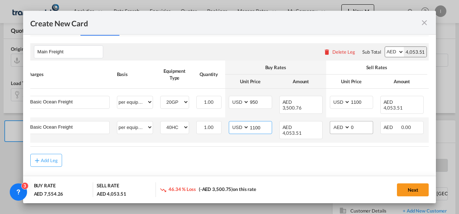
type input "1100"
click at [334, 123] on select "AED AFN ALL AMD ANG AOA ARS AUD AWG AZN BAM BBD BDT BGN BHD BIF BMD BND [PERSON…" at bounding box center [340, 128] width 19 height 10
select select "string:USD"
click at [331, 123] on select "AED AFN ALL AMD ANG AOA ARS AUD AWG AZN BAM BBD BDT BGN BHD BIF BMD BND [PERSON…" at bounding box center [340, 128] width 19 height 10
drag, startPoint x: 356, startPoint y: 122, endPoint x: 350, endPoint y: 120, distance: 6.7
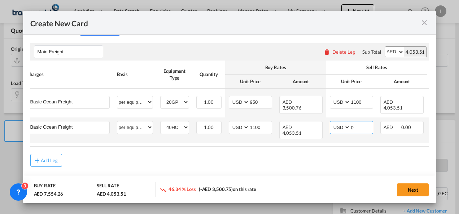
click at [350, 122] on input "0" at bounding box center [361, 127] width 22 height 11
type input "1200"
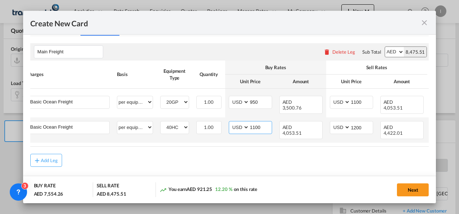
click at [255, 123] on input "1100" at bounding box center [260, 127] width 22 height 11
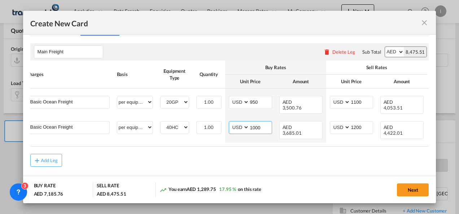
type input "1000"
click at [265, 165] on md-content "Main Freight Please enter leg name Leg Name Already Exists Delete Leg Sub Total…" at bounding box center [229, 115] width 399 height 159
click at [408, 187] on button "Next" at bounding box center [413, 190] width 32 height 13
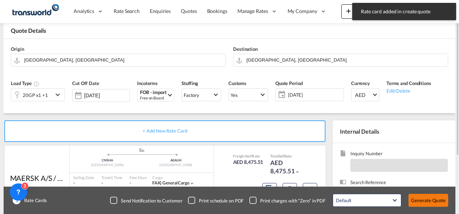
click at [422, 200] on div "Create New Card Port of [GEOGRAPHIC_DATA] [GEOGRAPHIC_DATA] T/S Liner/Carrier M…" at bounding box center [229, 107] width 459 height 214
click at [418, 203] on button "Generate Quote" at bounding box center [428, 200] width 40 height 13
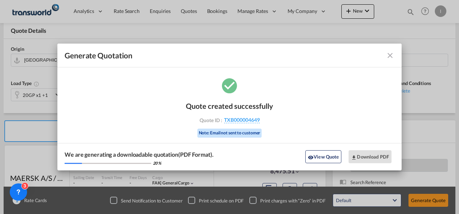
click at [249, 126] on div "Quote created successfully Quote ID : TXB000004649 Note: Email not sent to cust…" at bounding box center [229, 119] width 87 height 49
click at [246, 118] on span "TXB000004649" at bounding box center [242, 120] width 36 height 6
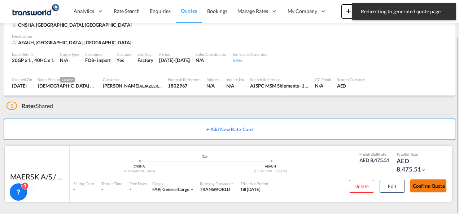
click at [419, 185] on button "Confirm Quote" at bounding box center [428, 186] width 36 height 13
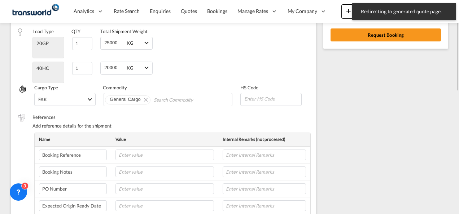
scroll to position [101, 0]
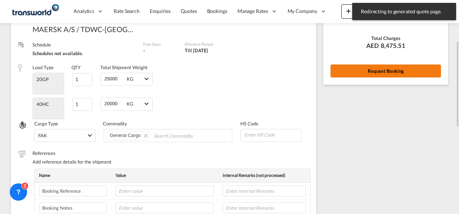
click at [359, 68] on button "Request Booking" at bounding box center [385, 71] width 110 height 13
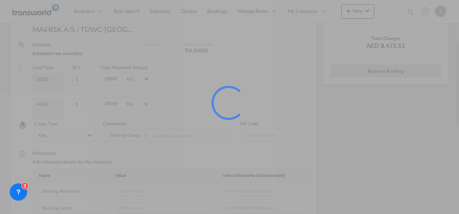
scroll to position [13, 0]
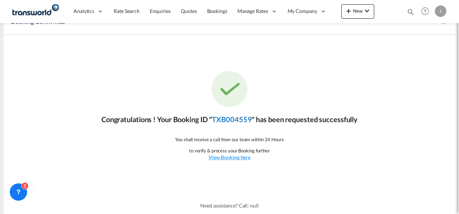
click at [228, 118] on link "TXB004559" at bounding box center [232, 119] width 40 height 9
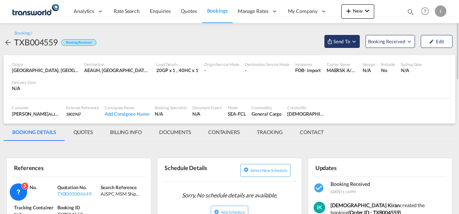
click at [343, 42] on span "Send To" at bounding box center [342, 41] width 18 height 7
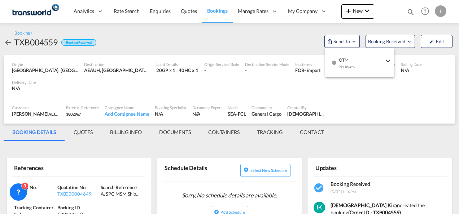
click at [342, 53] on md-menu-item "OTM Yet to sync Send Shipment" at bounding box center [359, 62] width 69 height 23
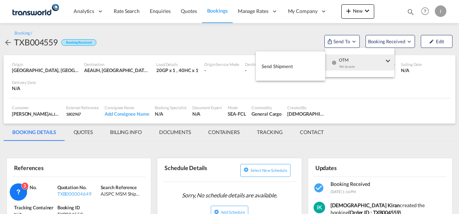
click at [311, 59] on button "Send Shipment" at bounding box center [290, 66] width 69 height 16
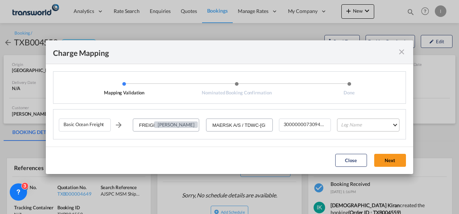
click at [354, 127] on md-select "Leg Name HANDLING ORIGIN VESSEL HANDLING DESTINATION OTHERS TL PICK UP CUSTOMS …" at bounding box center [368, 125] width 62 height 13
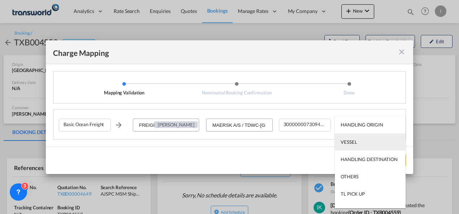
click at [348, 141] on div "VESSEL" at bounding box center [349, 142] width 16 height 6
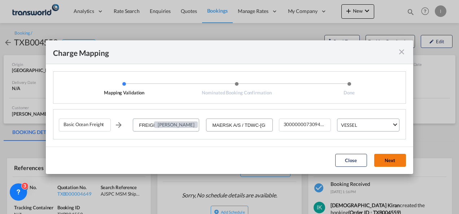
click at [386, 164] on button "Next" at bounding box center [390, 160] width 32 height 13
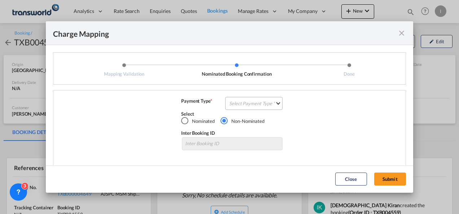
click at [254, 105] on md-select "Select Payment Type COLLECT PREPAID" at bounding box center [253, 103] width 57 height 13
click at [0, 0] on md-option "COLLECT" at bounding box center [0, 0] width 0 height 0
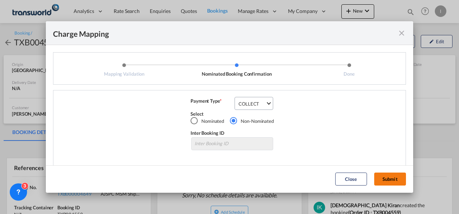
click at [381, 180] on button "Submit" at bounding box center [390, 179] width 32 height 13
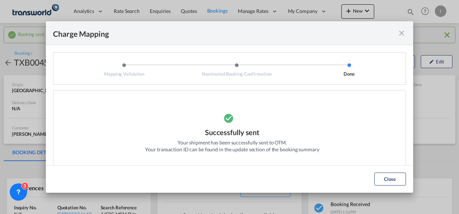
click at [384, 176] on button "Close" at bounding box center [390, 179] width 32 height 13
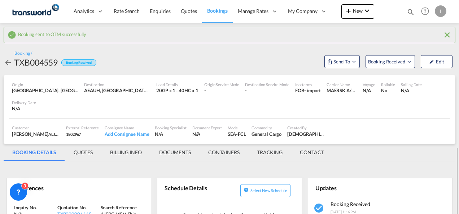
scroll to position [108, 0]
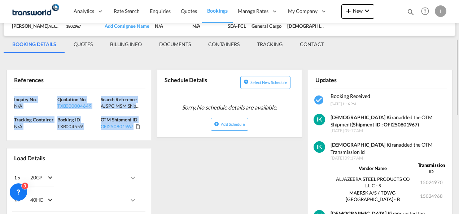
drag, startPoint x: 131, startPoint y: 122, endPoint x: 4, endPoint y: 91, distance: 130.8
copy div "Inquiry No. N/A Quotation No. TXB000004649 Search Reference AJSPC MSM Shipments…"
